Goal: Transaction & Acquisition: Purchase product/service

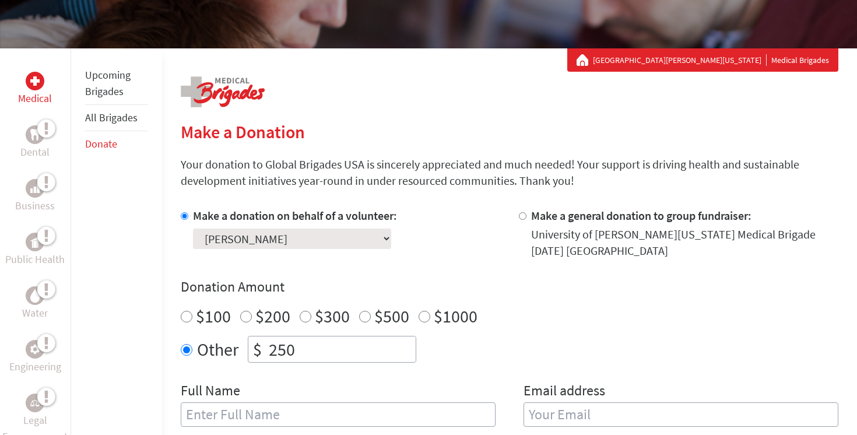
scroll to position [41, 0]
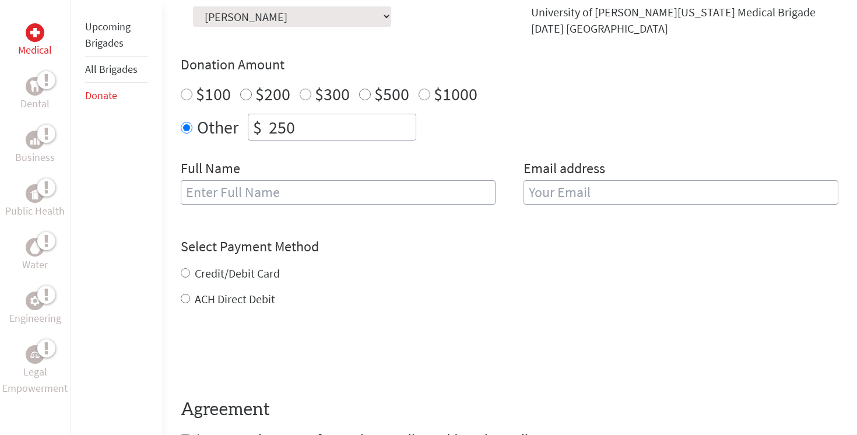
scroll to position [397, 0]
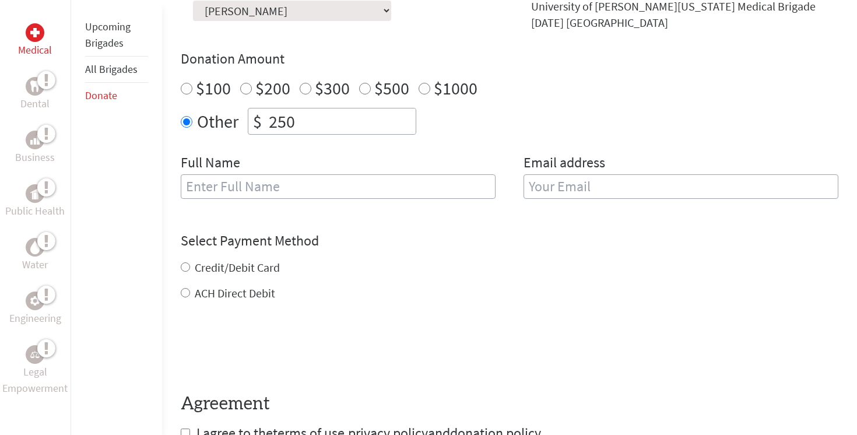
click at [357, 194] on input "text" at bounding box center [338, 186] width 315 height 24
type input "[PERSON_NAME]"
type input "[EMAIL_ADDRESS][DOMAIN_NAME]"
click at [184, 297] on form "Make a donation on behalf of a volunteer: Select a volunteer... [PERSON_NAME] […" at bounding box center [509, 211] width 657 height 463
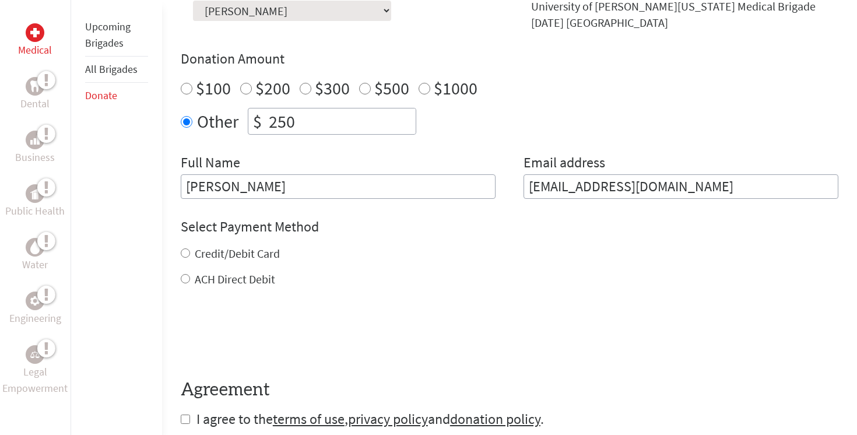
click at [186, 283] on input "ACH Direct Debit" at bounding box center [185, 278] width 9 height 9
radio input "true"
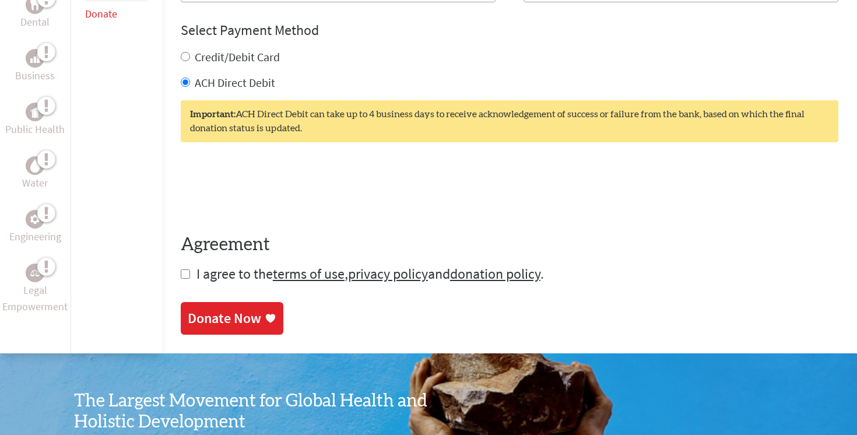
scroll to position [596, 0]
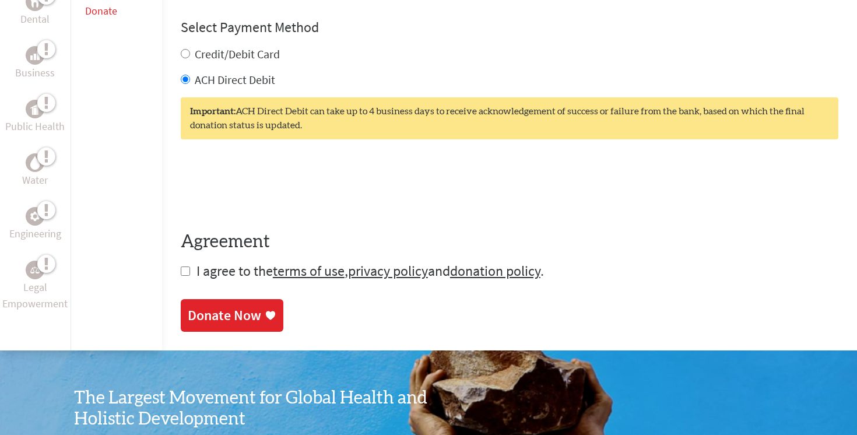
click at [184, 273] on input "checkbox" at bounding box center [185, 270] width 9 height 9
checkbox input "true"
click at [231, 326] on div "Donate Now" at bounding box center [224, 316] width 73 height 19
